Goal: Task Accomplishment & Management: Use online tool/utility

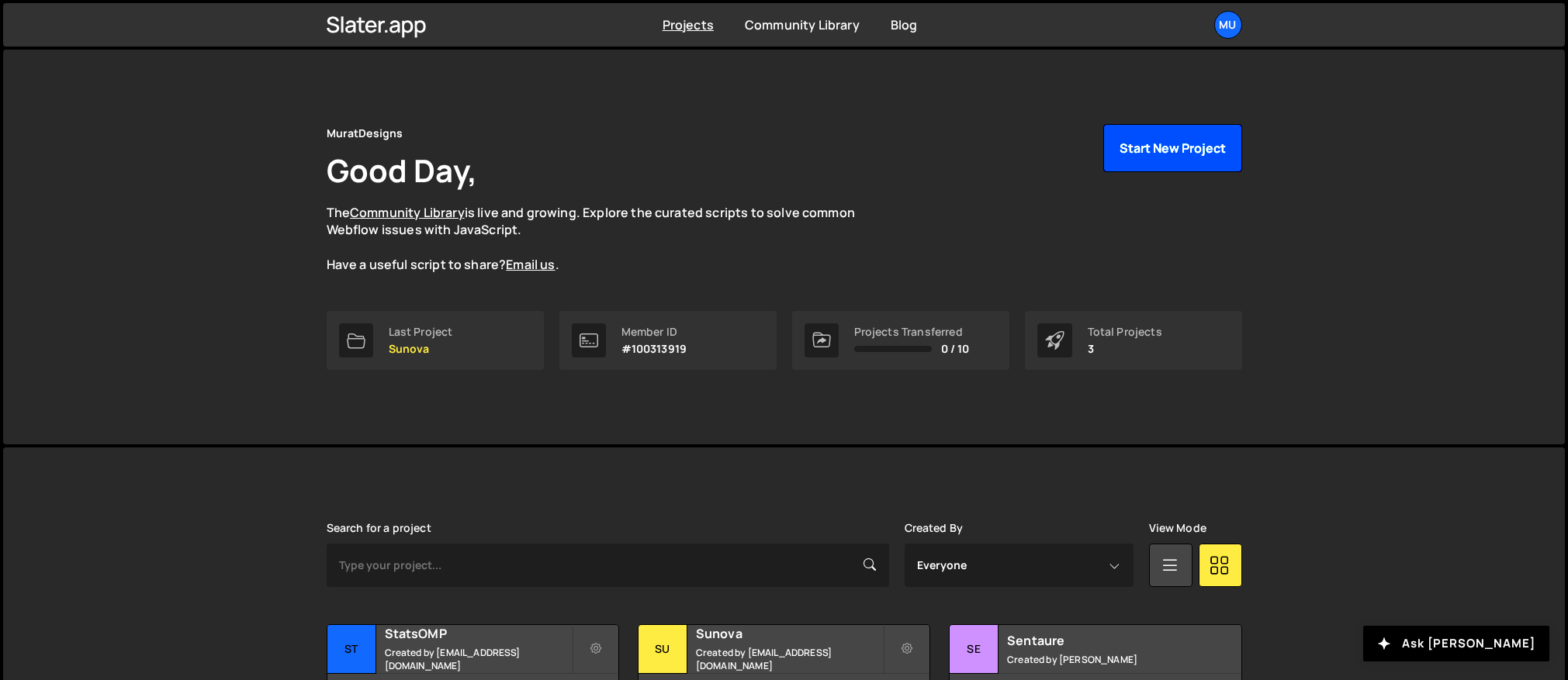
click at [1122, 155] on button "Start New Project" at bounding box center [1173, 148] width 139 height 48
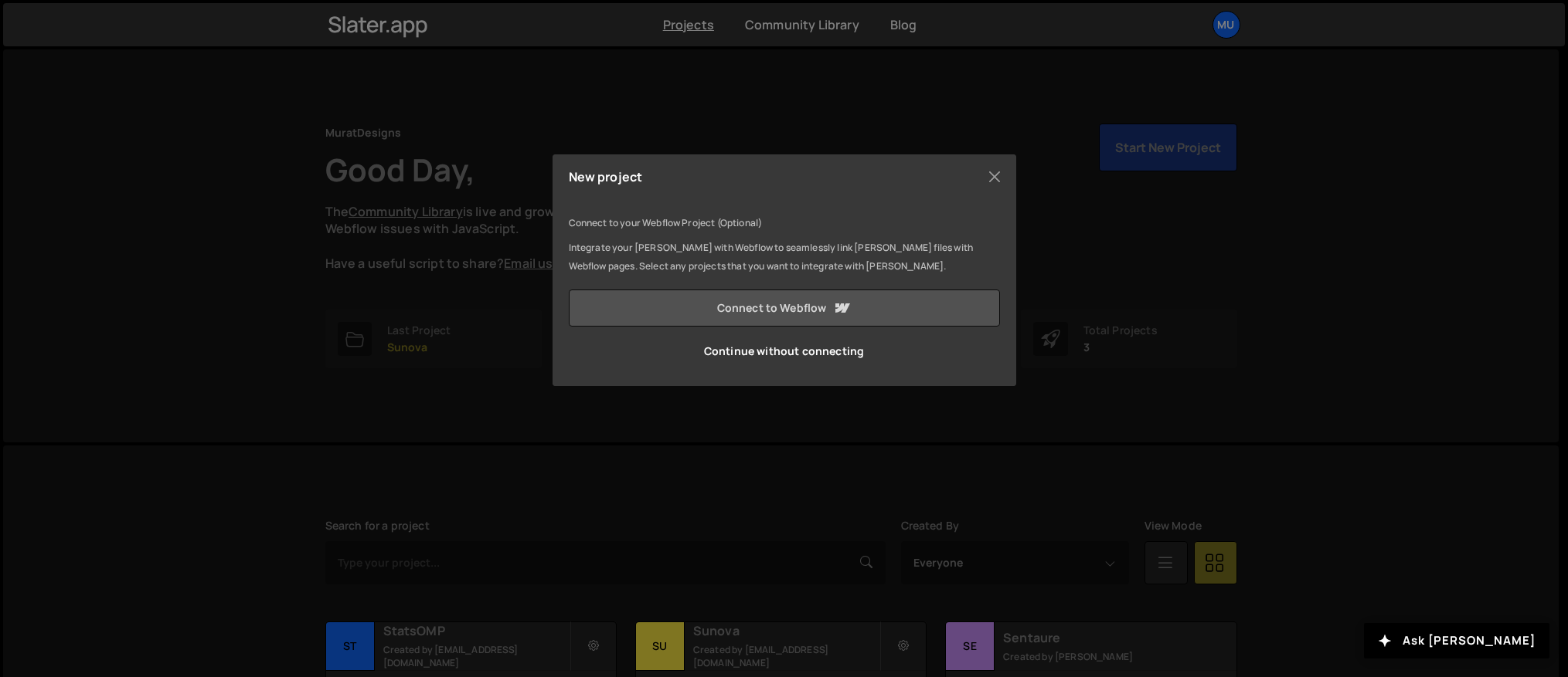
click at [760, 307] on link "Connect to Webflow" at bounding box center [784, 308] width 431 height 37
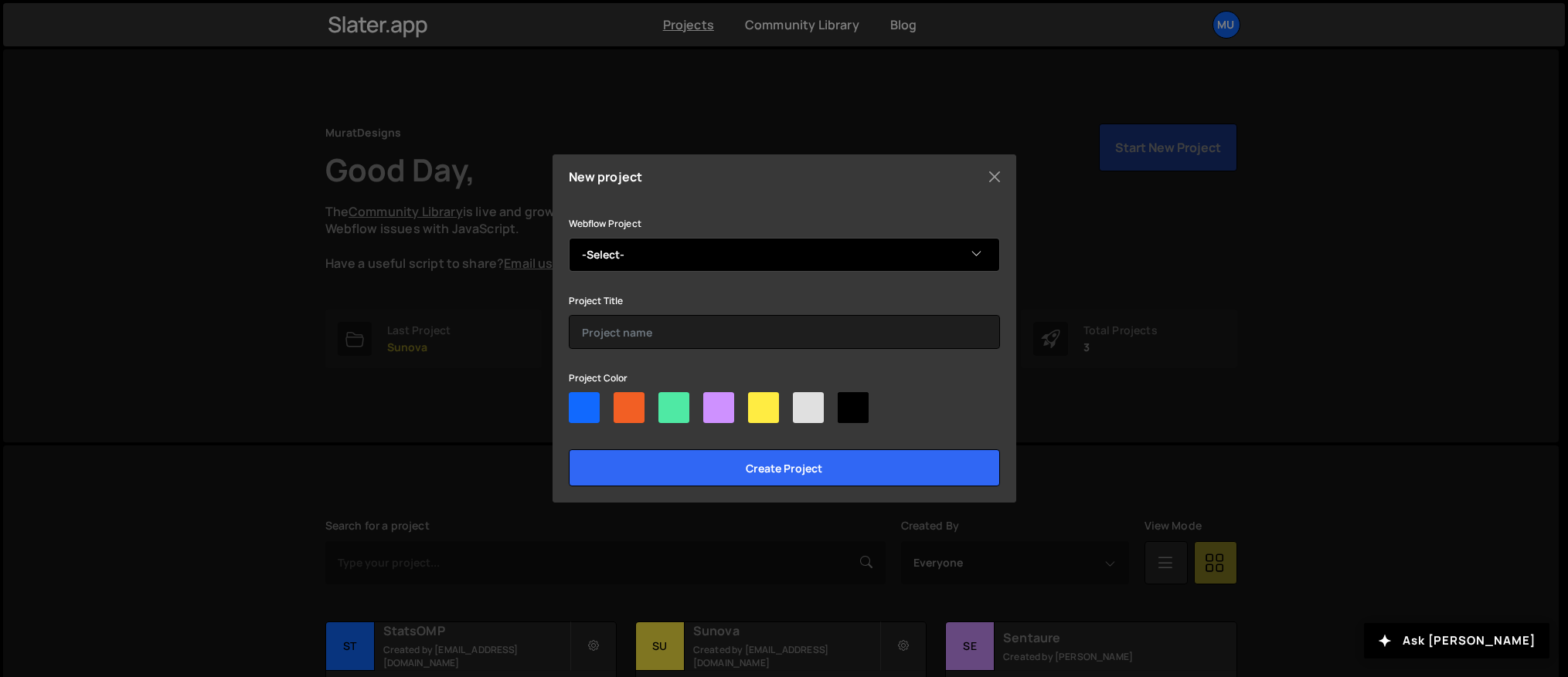
click at [756, 251] on select "-Select- Copy of Mon Mariage Digital" at bounding box center [784, 255] width 431 height 34
select select "685beda04b37569cf46bf541"
click at [717, 417] on div at bounding box center [718, 407] width 31 height 31
click at [714, 403] on input"] "radio" at bounding box center [708, 397] width 11 height 11
radio input"] "true"
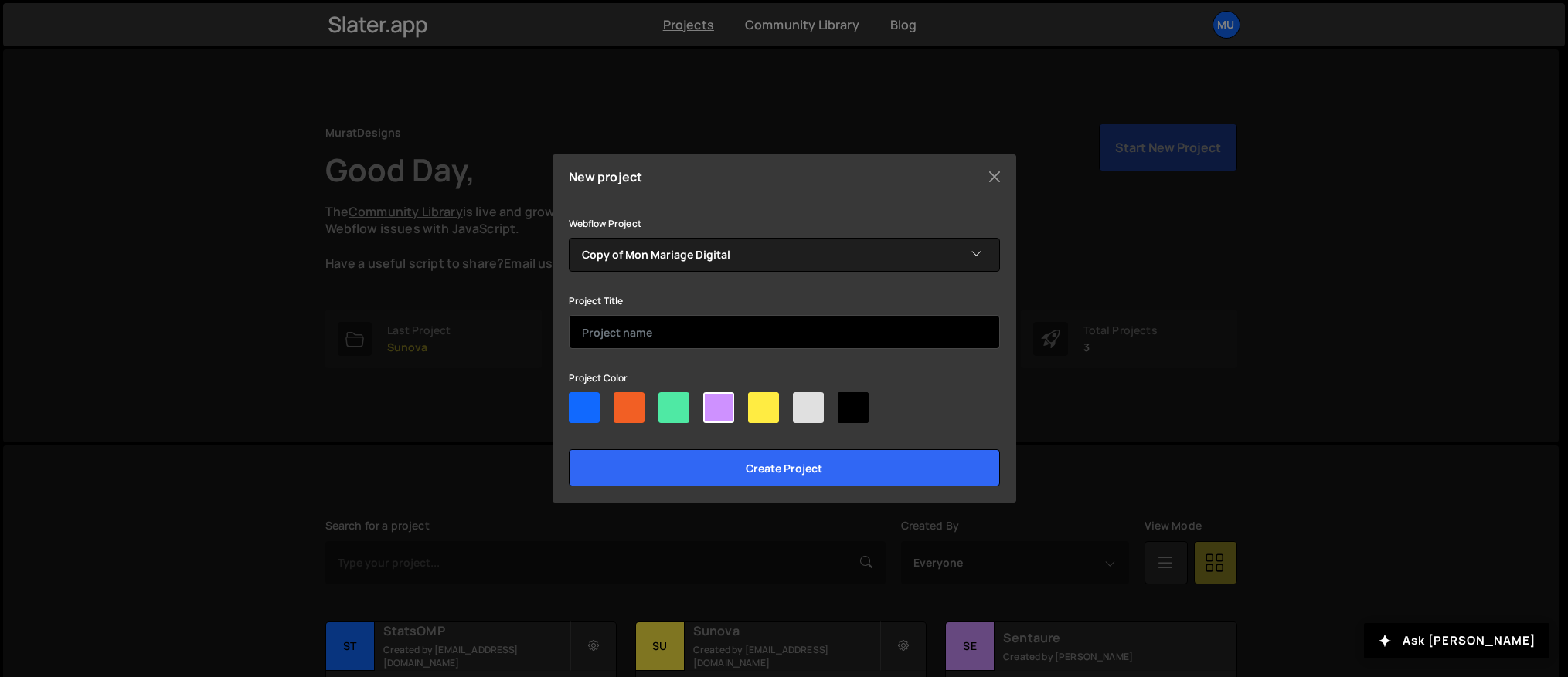
click at [653, 321] on input "text" at bounding box center [784, 333] width 431 height 34
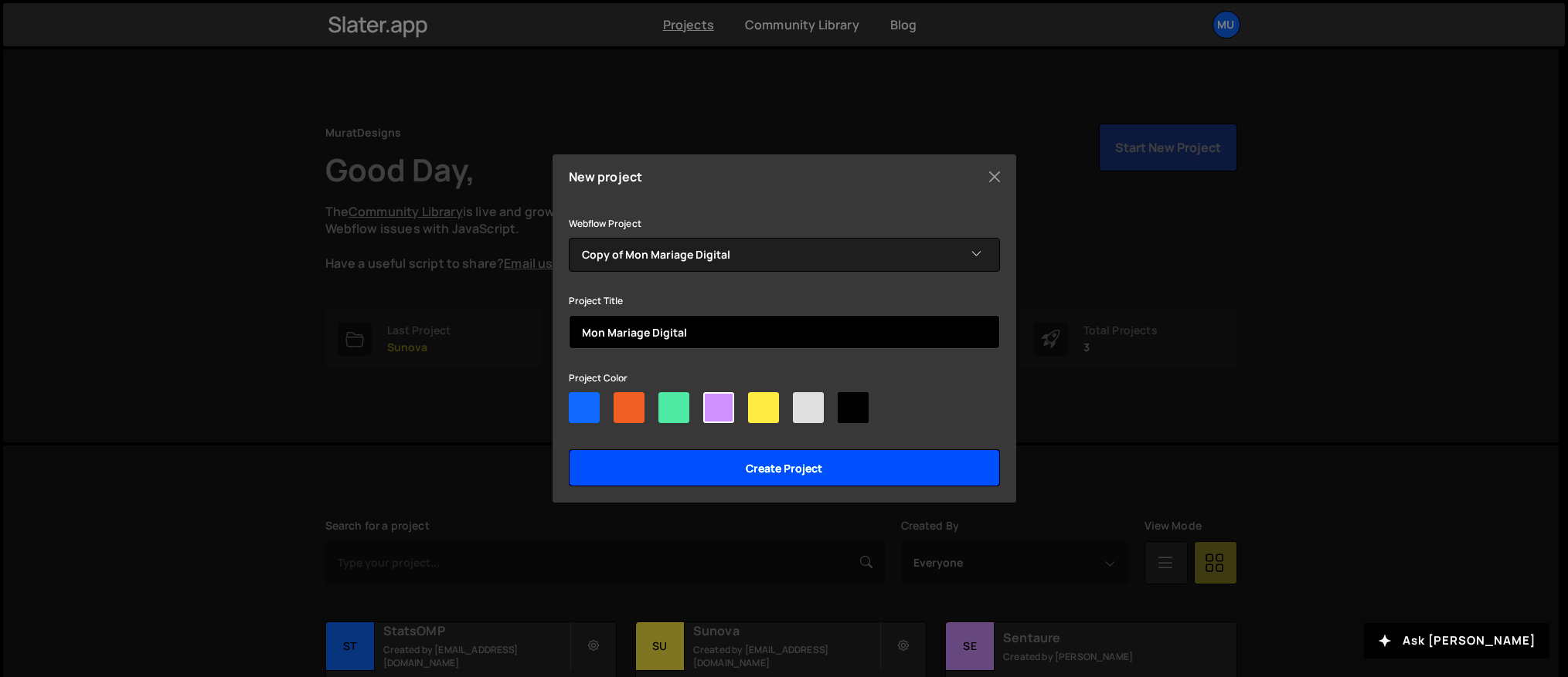
type input "Mon Mariage Digital"
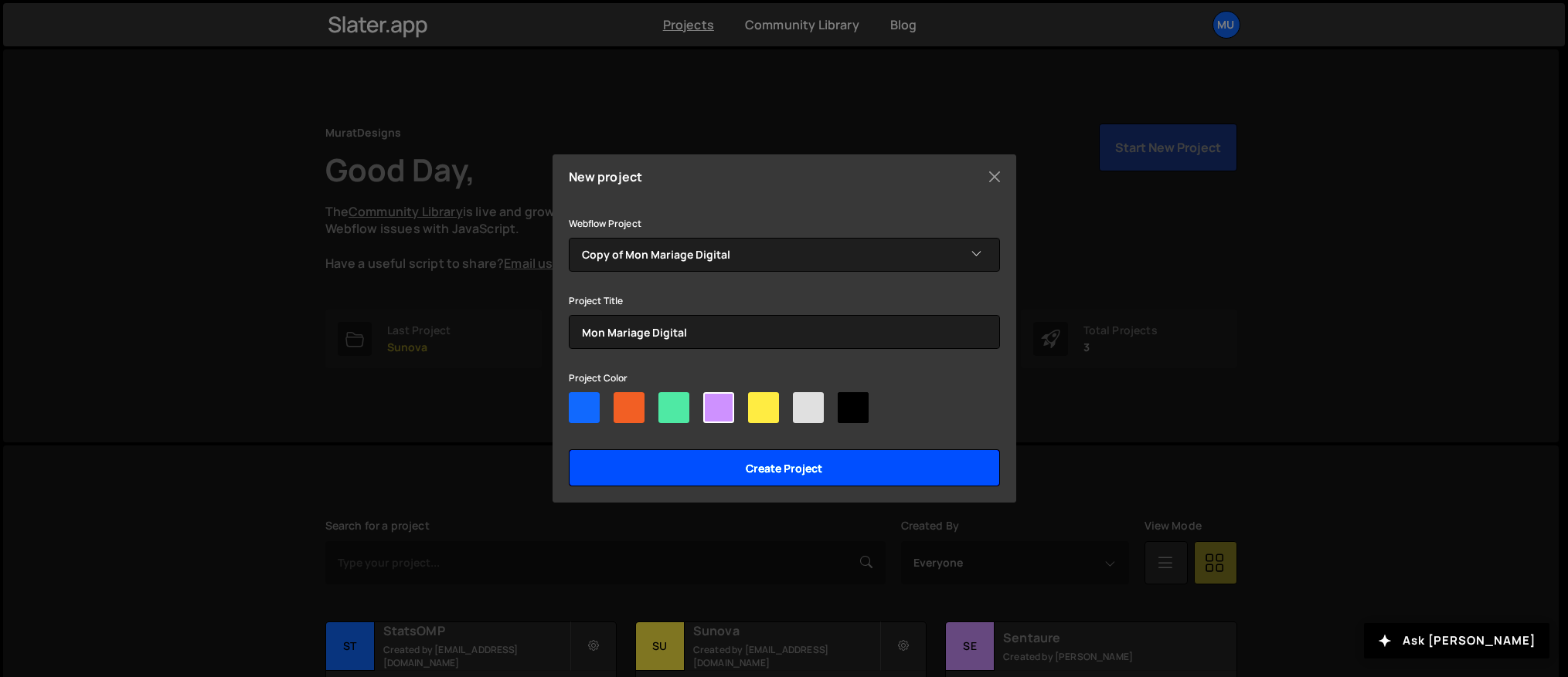
click at [649, 457] on input "Create project" at bounding box center [784, 468] width 431 height 37
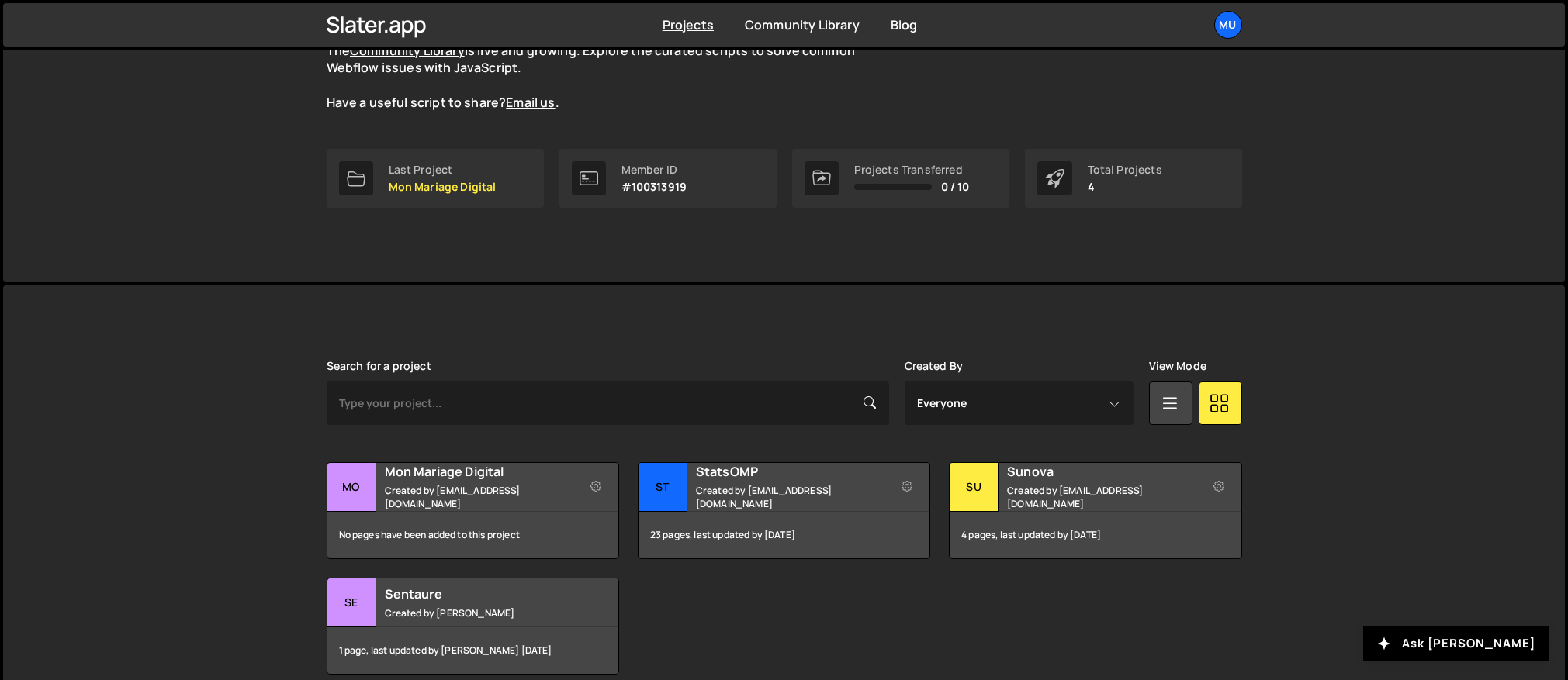
scroll to position [234, 0]
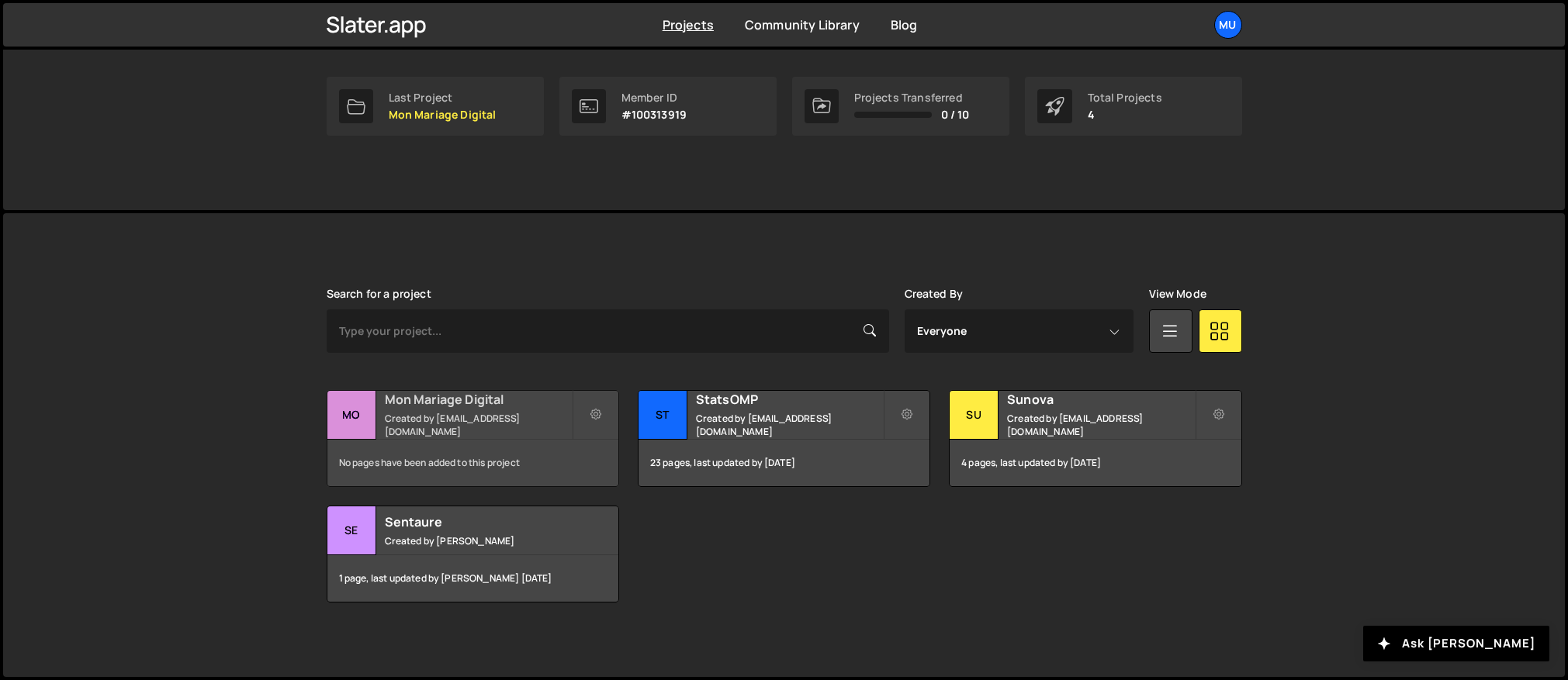
click at [427, 462] on div "No pages have been added to this project" at bounding box center [473, 463] width 291 height 46
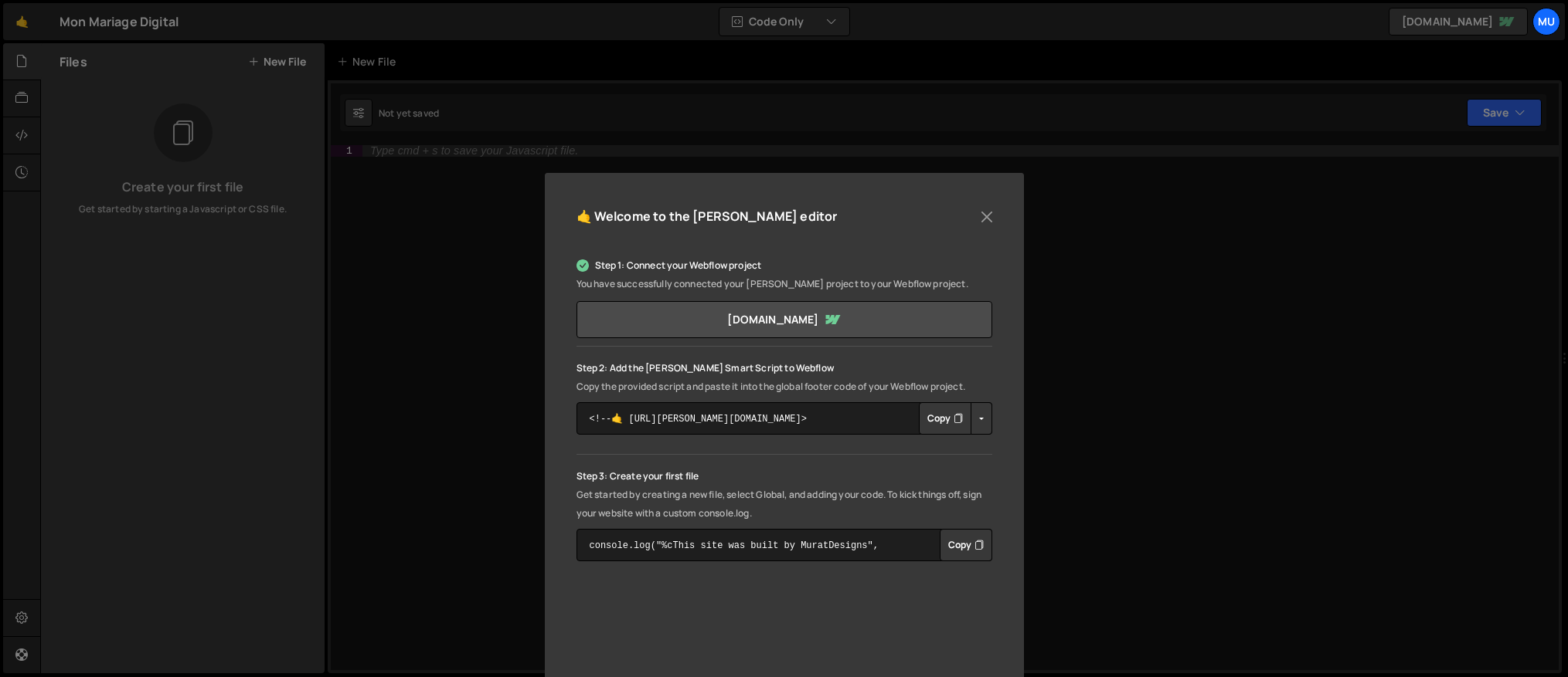
click at [964, 419] on button "Copy" at bounding box center [944, 419] width 53 height 33
click at [376, 303] on div "🤙 Welcome to the Slater editor Step 1: Connect your Webflow project You have su…" at bounding box center [784, 338] width 1568 height 677
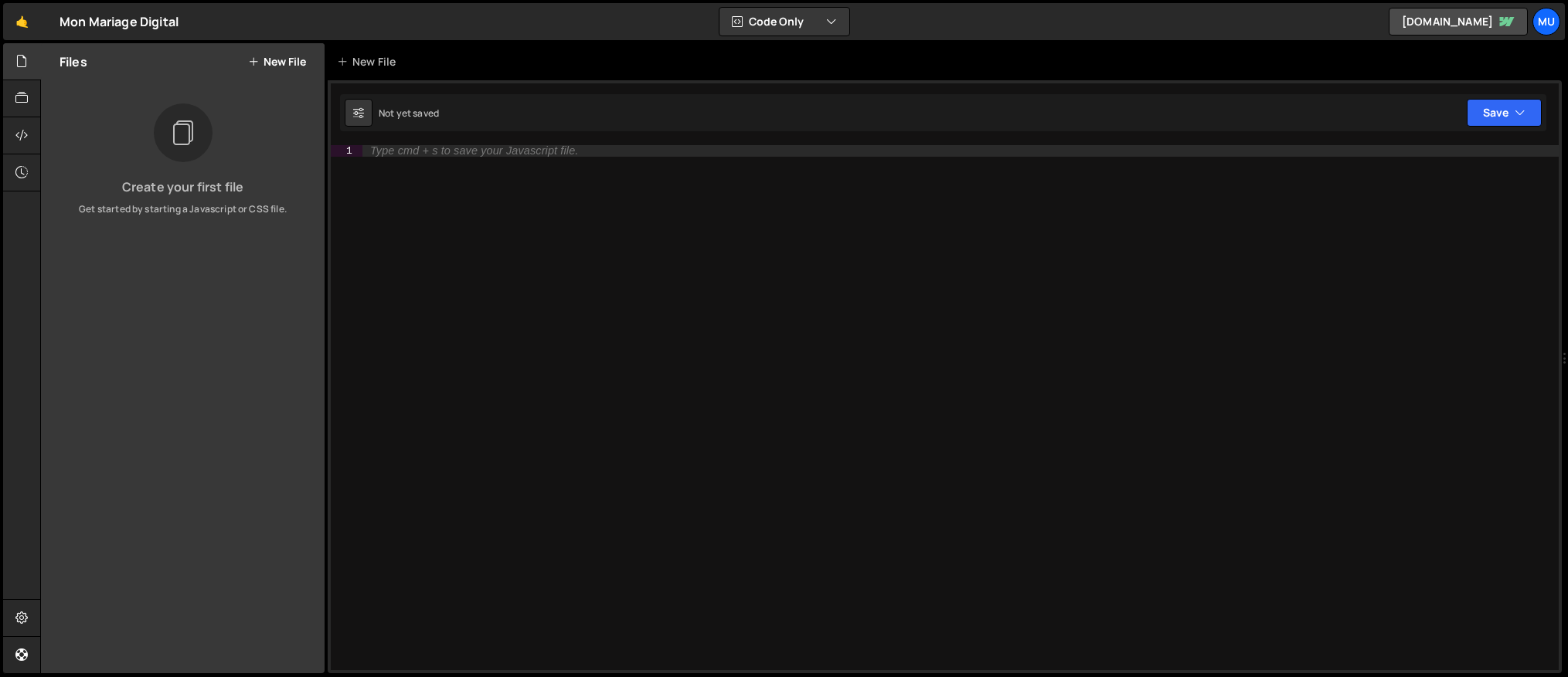
click at [272, 64] on button "New File" at bounding box center [276, 61] width 58 height 12
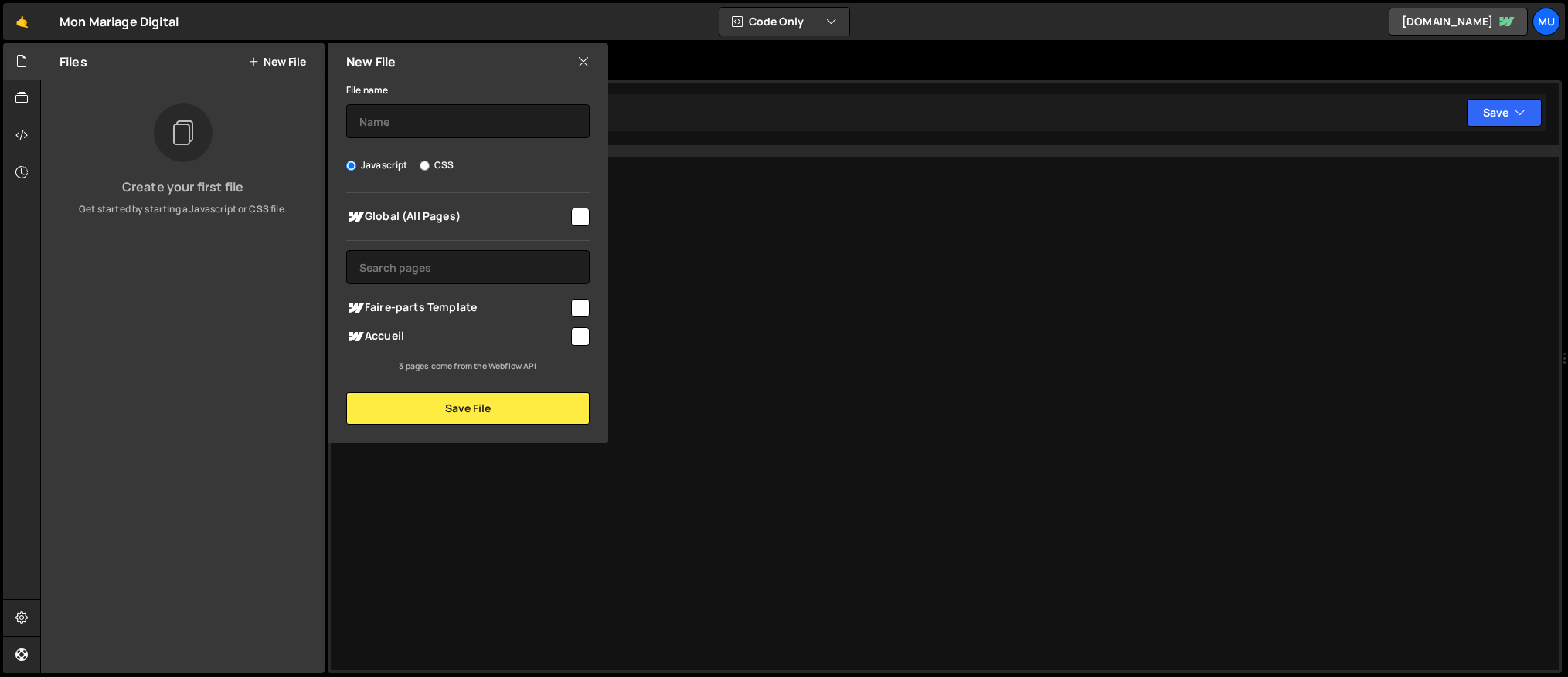
click at [440, 310] on span "Faire-parts Template" at bounding box center [457, 308] width 223 height 18
checkbox input "true"
click at [416, 134] on input "text" at bounding box center [468, 121] width 243 height 34
type input "S"
type input "Script de base"
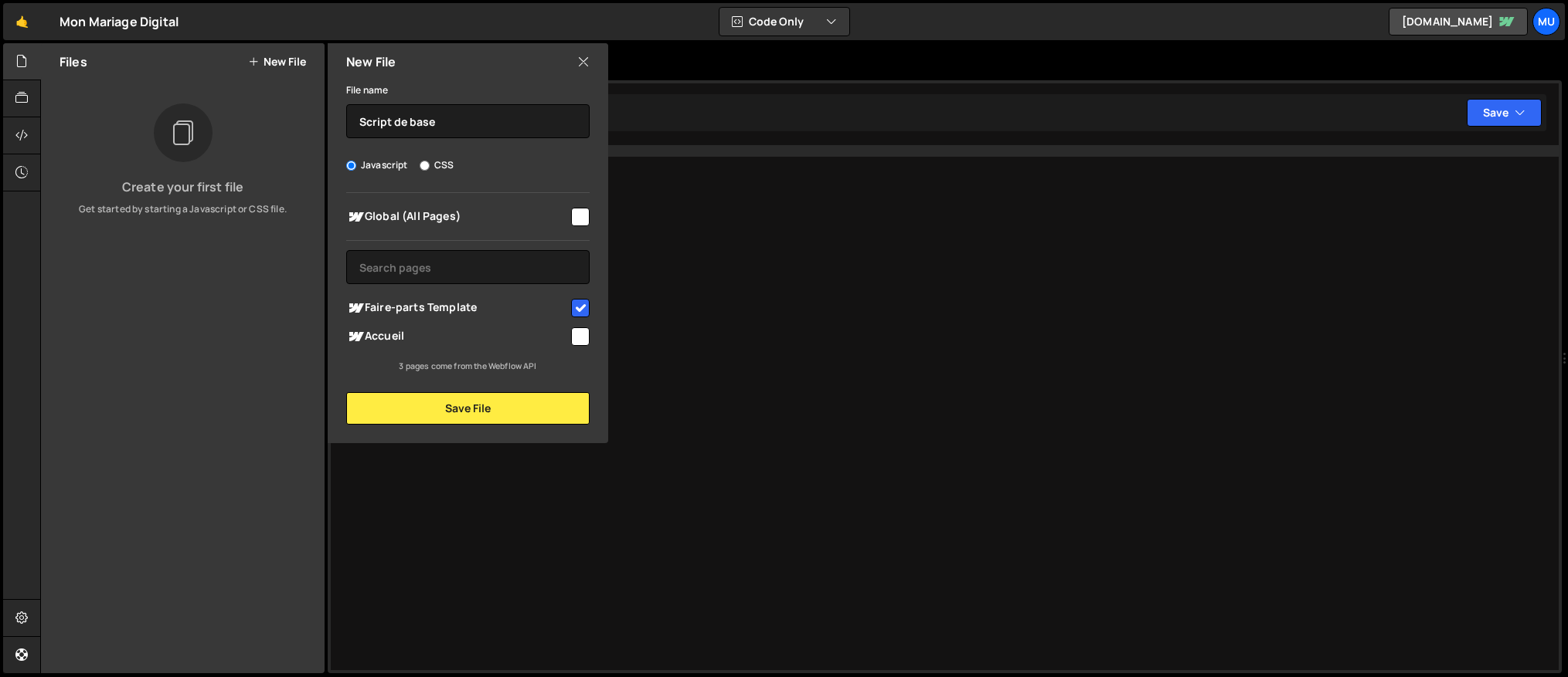
click at [473, 424] on div "New File File name Script de base Javascript CSS Global (All Pages)" at bounding box center [466, 243] width 283 height 400
click at [481, 410] on button "Save File" at bounding box center [468, 408] width 243 height 33
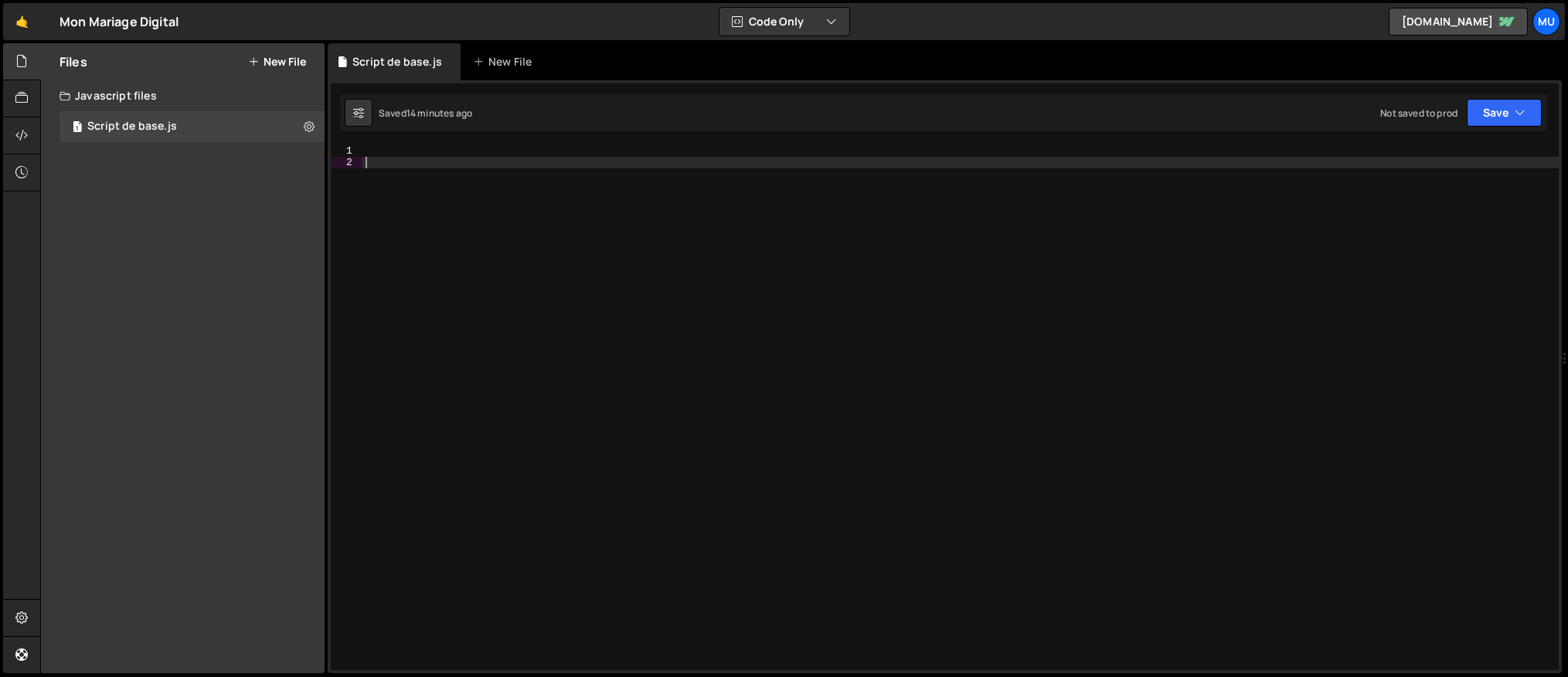
click at [628, 327] on div at bounding box center [961, 419] width 1196 height 548
click at [586, 214] on div at bounding box center [961, 419] width 1196 height 548
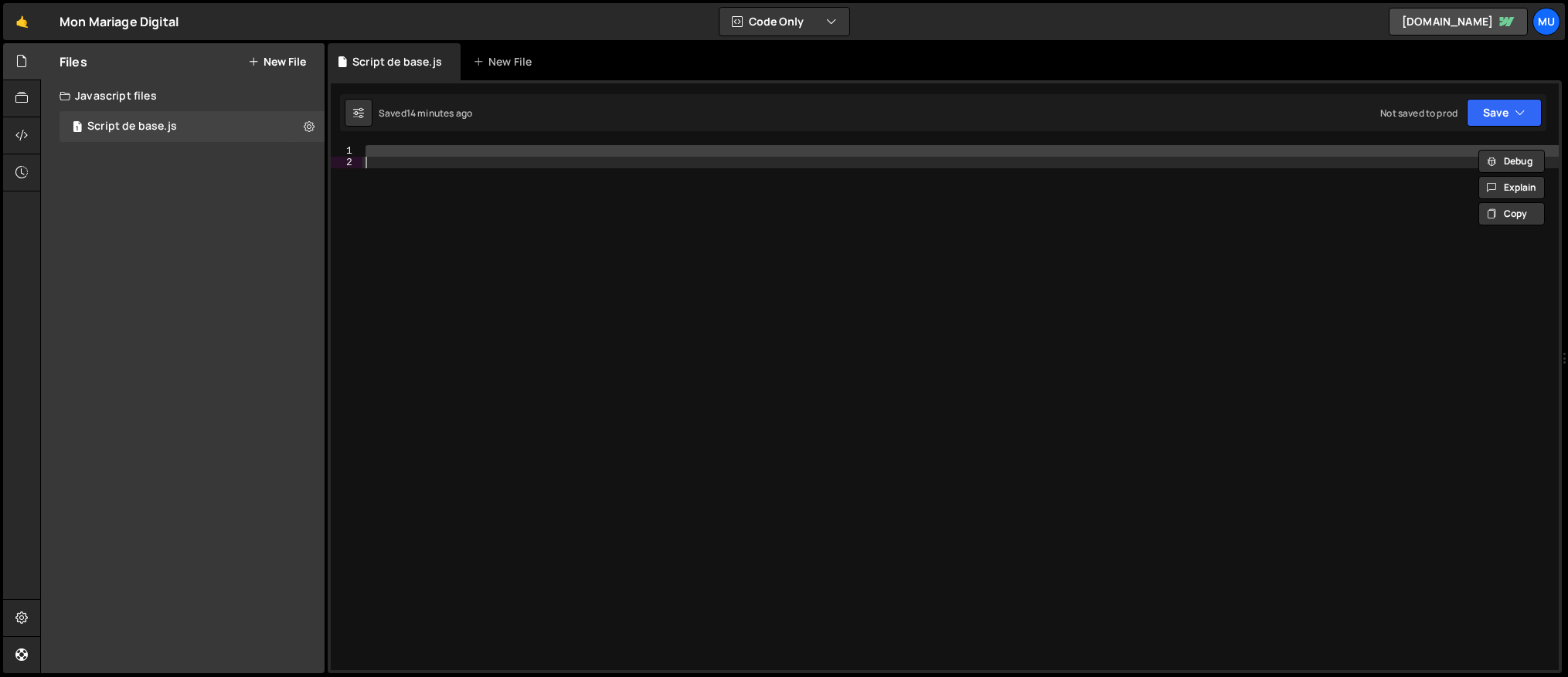
paste textarea
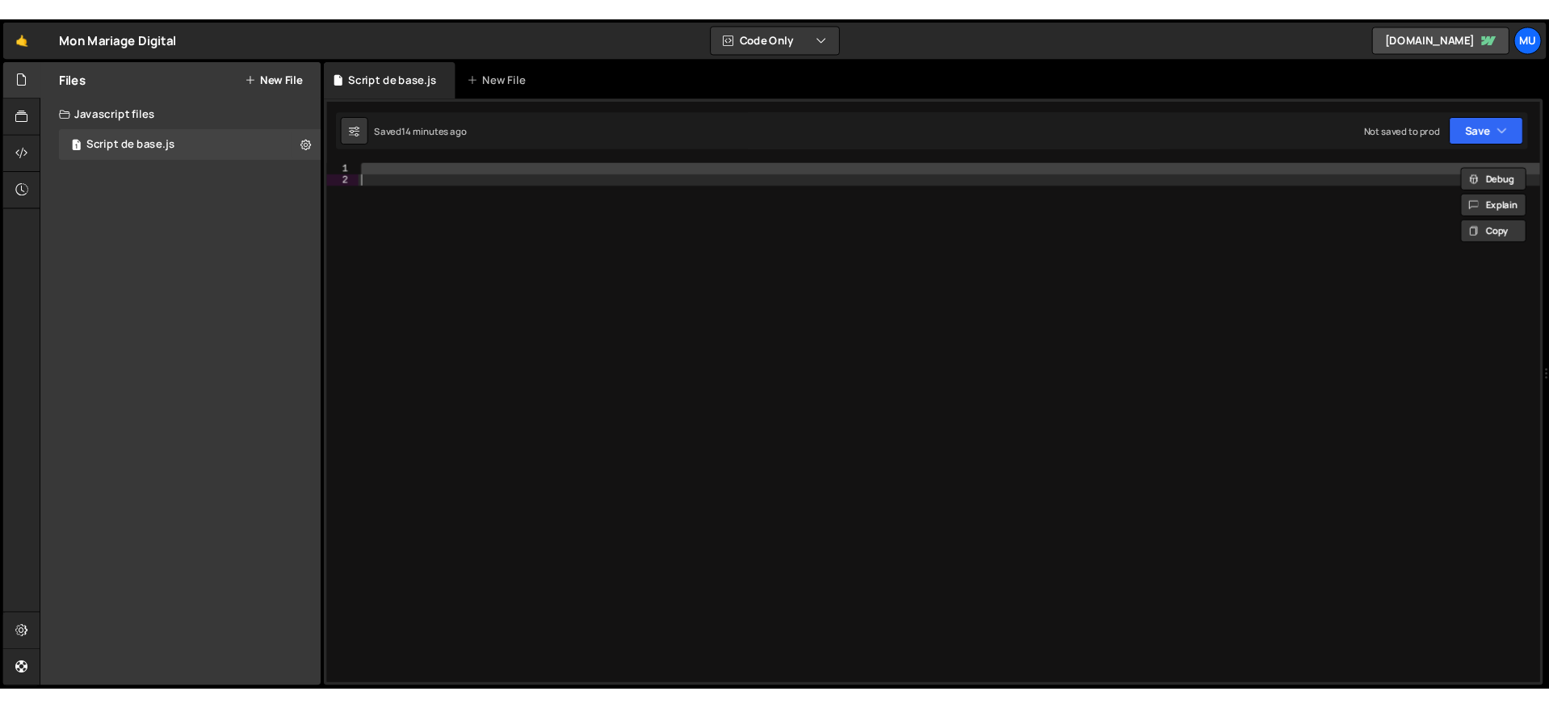
scroll to position [323, 0]
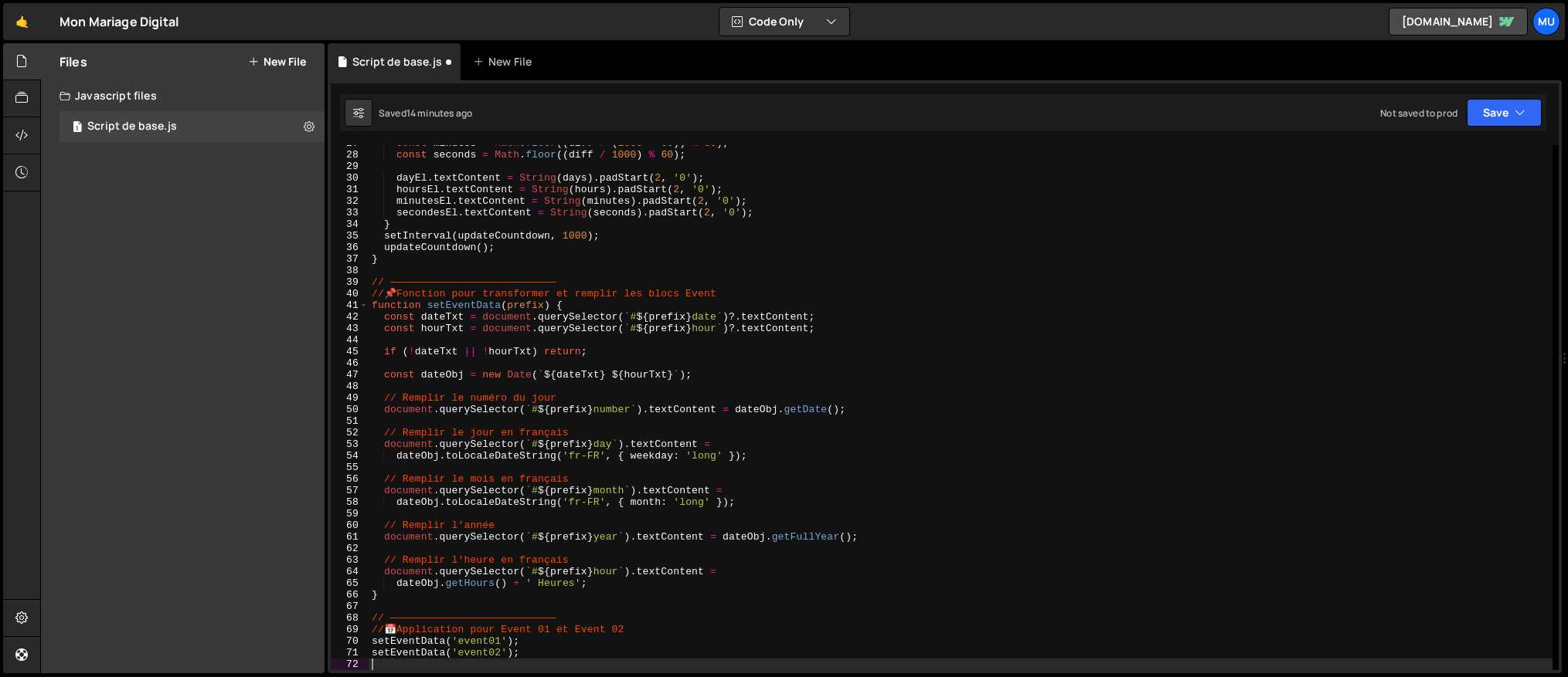
type textarea "}"
